Goal: Task Accomplishment & Management: Manage account settings

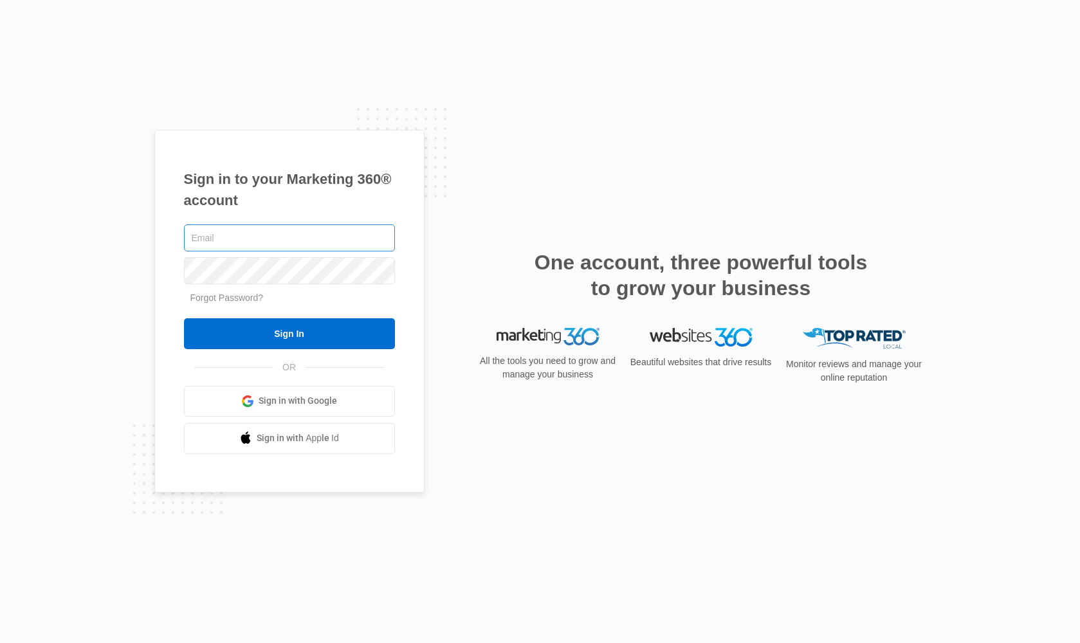
click at [250, 245] on input "text" at bounding box center [289, 237] width 211 height 27
drag, startPoint x: 233, startPoint y: 242, endPoint x: 253, endPoint y: 246, distance: 19.7
click at [239, 242] on input "duplicatwhoy23@gmail.com" at bounding box center [289, 237] width 211 height 27
type input "[EMAIL_ADDRESS][DOMAIN_NAME]"
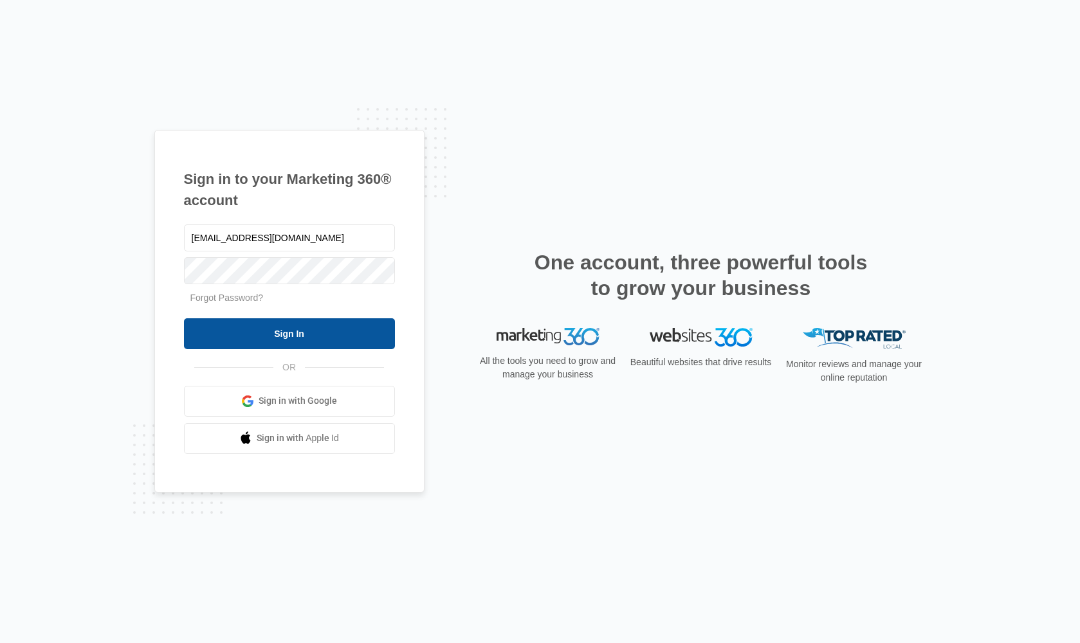
click at [285, 331] on input "Sign In" at bounding box center [289, 333] width 211 height 31
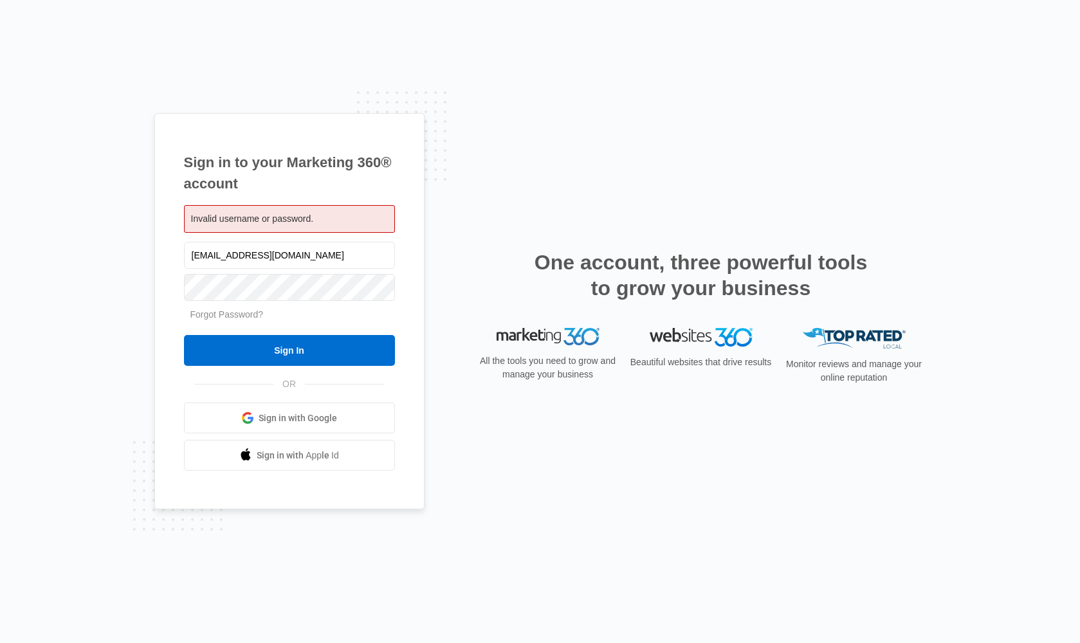
click at [325, 213] on div "Invalid username or password." at bounding box center [289, 219] width 211 height 28
click at [266, 217] on span "Invalid username or password." at bounding box center [252, 218] width 123 height 10
click at [289, 350] on input "Sign In" at bounding box center [289, 350] width 211 height 31
click at [269, 223] on span "Invalid username or password." at bounding box center [252, 218] width 123 height 10
click at [410, 198] on div "Sign in to your Marketing 360® account Invalid username or password. duplicateh…" at bounding box center [289, 311] width 270 height 397
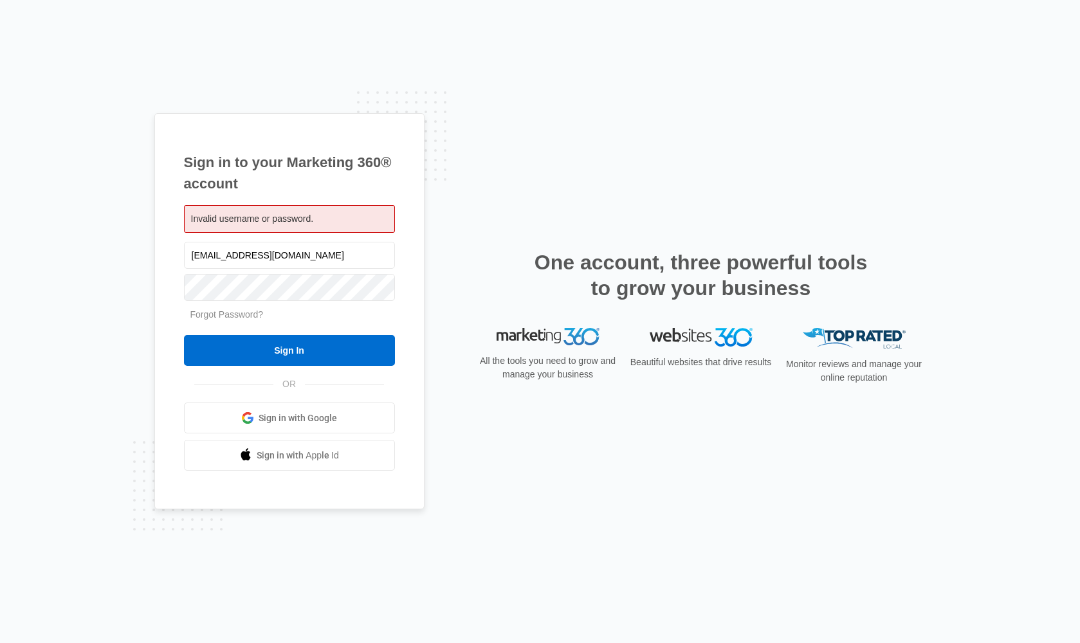
click at [401, 192] on div "Sign in to your Marketing 360® account Invalid username or password. duplicateh…" at bounding box center [289, 311] width 270 height 397
click at [335, 219] on div "Invalid username or password." at bounding box center [289, 219] width 211 height 28
click at [273, 357] on input "Sign In" at bounding box center [289, 350] width 211 height 31
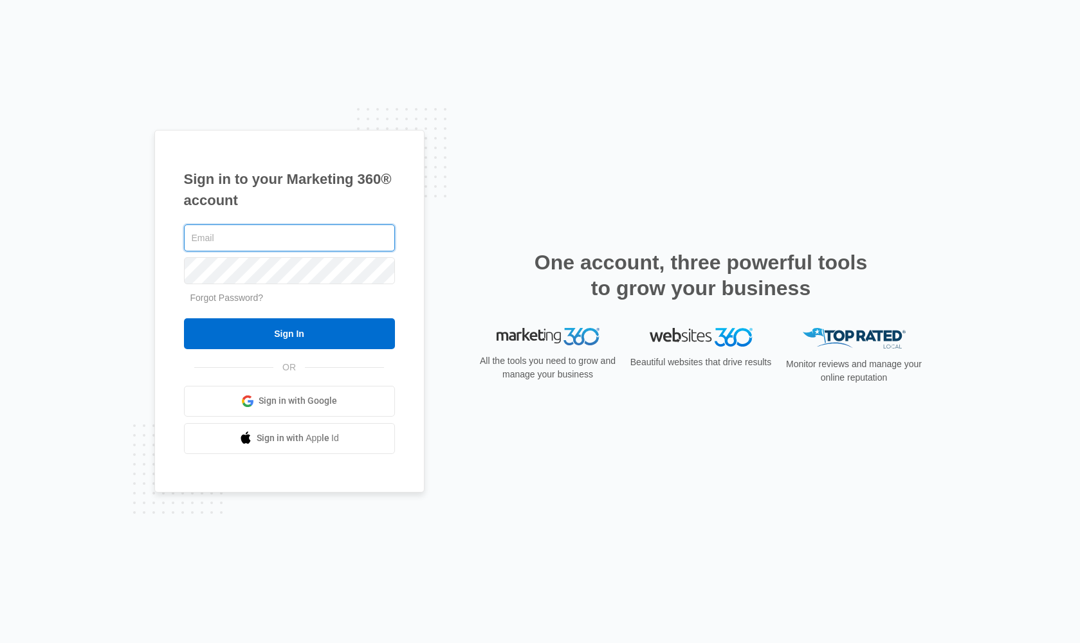
type input "[EMAIL_ADDRESS][DOMAIN_NAME]"
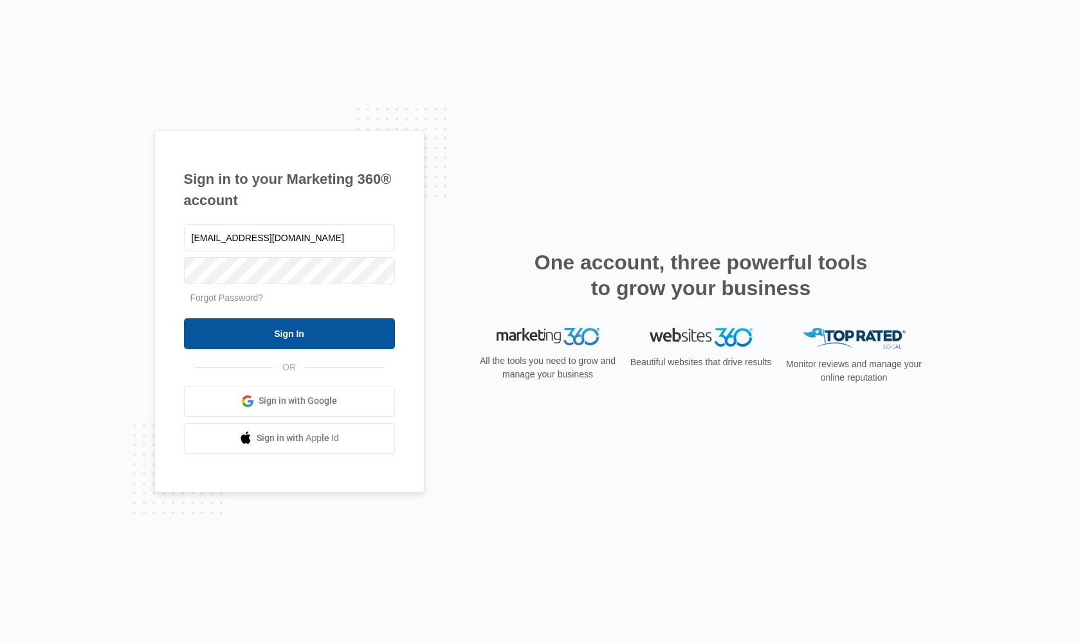
click at [282, 337] on input "Sign In" at bounding box center [289, 333] width 211 height 31
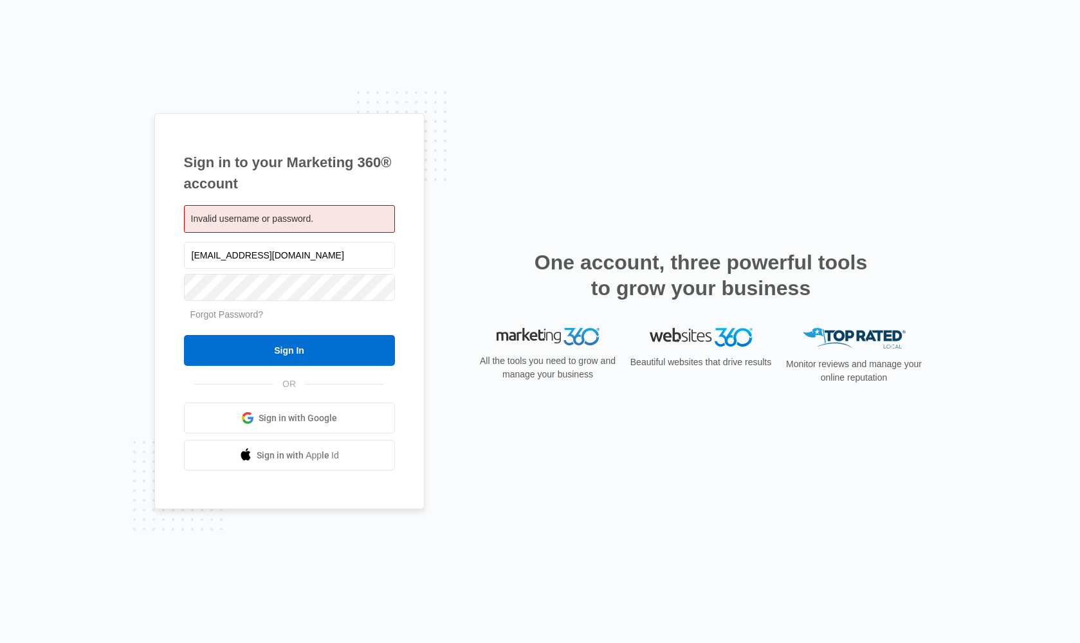
click at [266, 416] on span "Sign in with Google" at bounding box center [298, 419] width 78 height 14
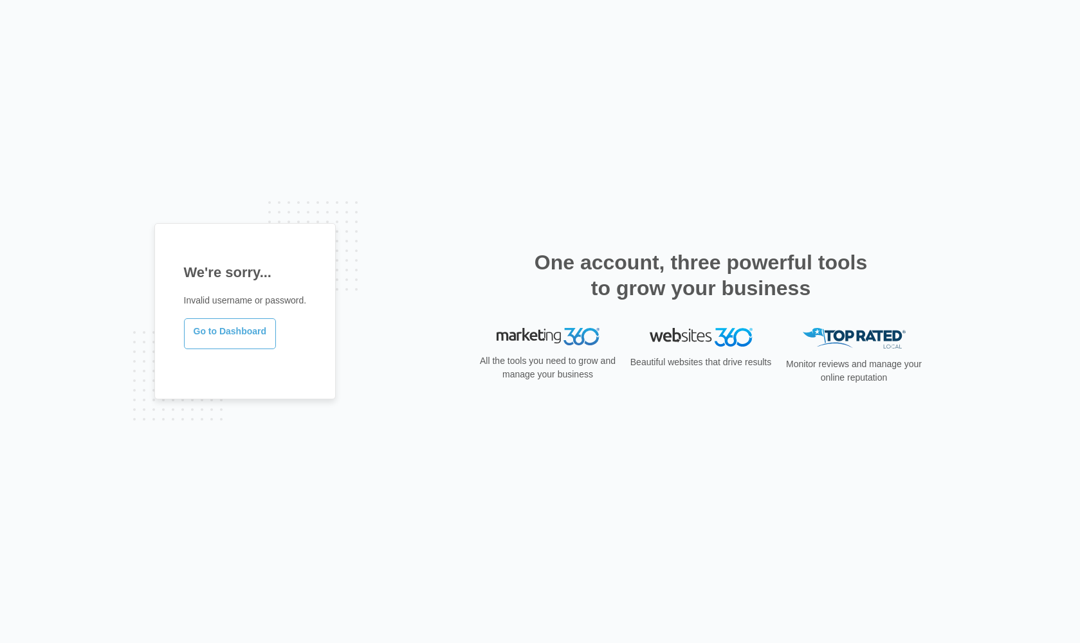
click at [244, 334] on link "Go to Dashboard" at bounding box center [230, 333] width 93 height 31
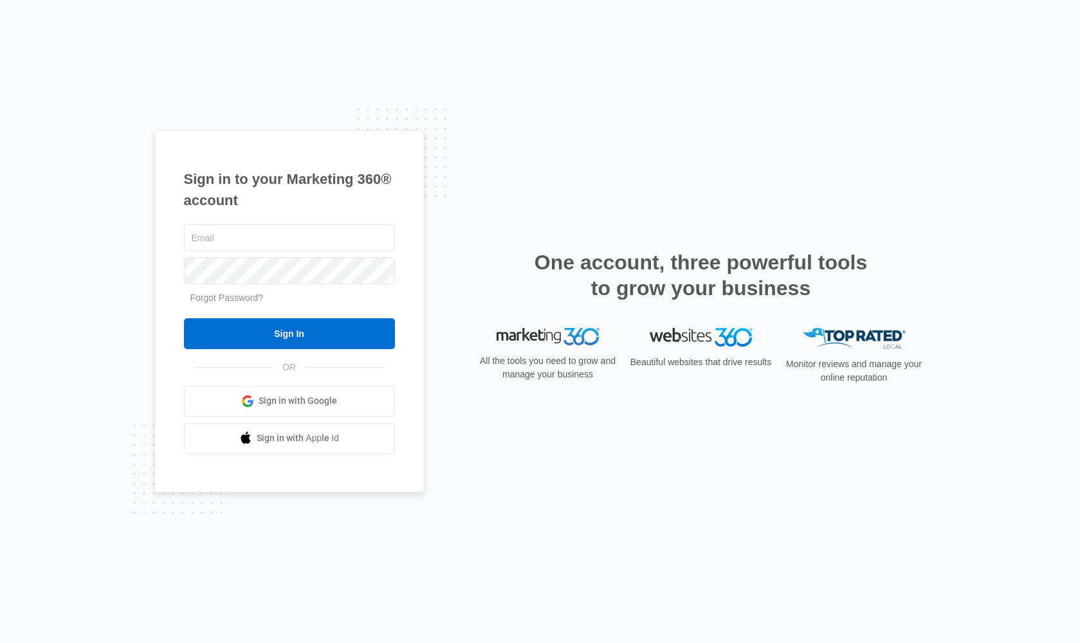
type input "[EMAIL_ADDRESS][DOMAIN_NAME]"
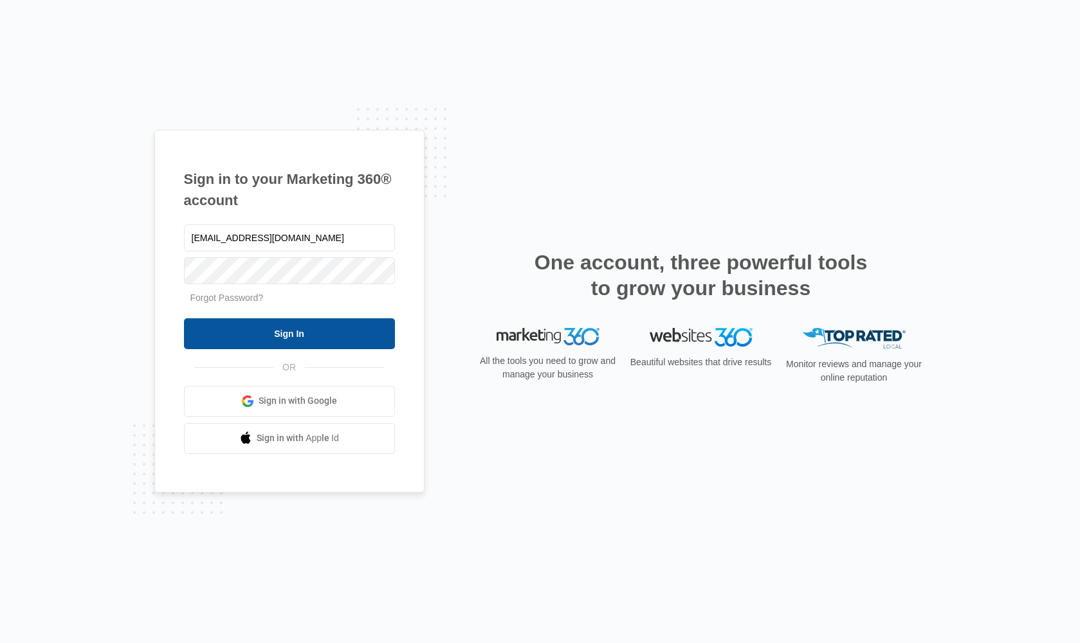
click at [297, 329] on input "Sign In" at bounding box center [289, 333] width 211 height 31
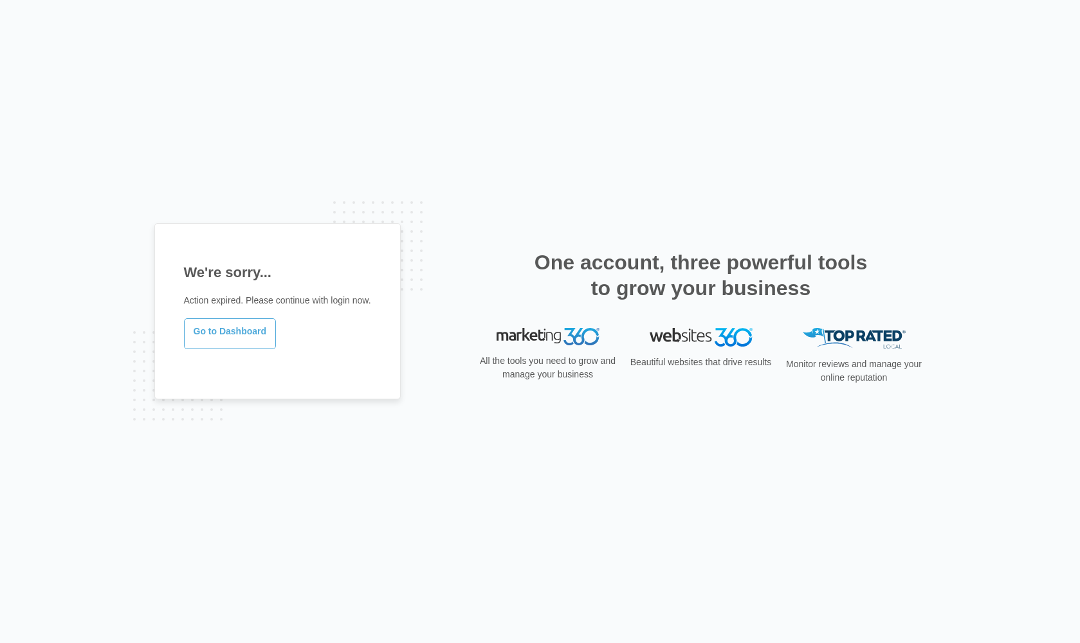
click at [220, 339] on link "Go to Dashboard" at bounding box center [230, 333] width 93 height 31
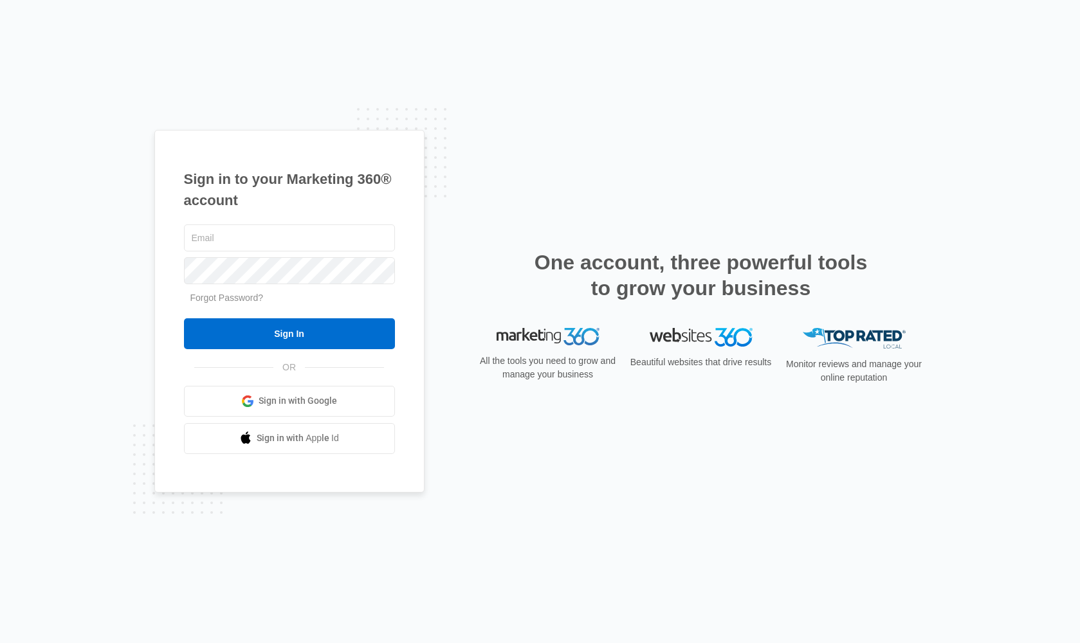
click at [287, 400] on span "Sign in with Google" at bounding box center [298, 401] width 78 height 14
